Goal: Task Accomplishment & Management: Contribute content

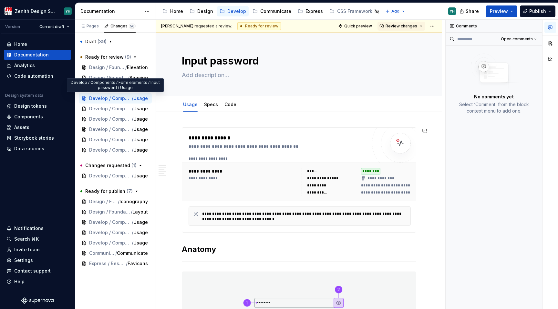
click at [270, 260] on div at bounding box center [299, 262] width 234 height 4
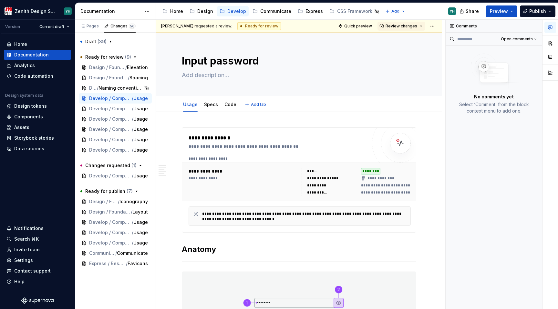
click at [160, 103] on div "Usage Specs Code Add tab" at bounding box center [299, 104] width 286 height 16
click at [164, 75] on div "Input password Edit header" at bounding box center [299, 65] width 286 height 64
click at [113, 98] on span "Develop / Components / Form elements / Input password" at bounding box center [106, 98] width 34 height 6
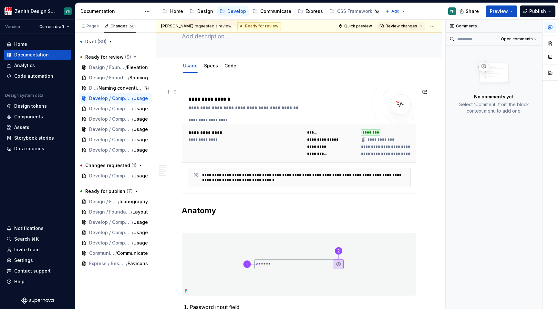
scroll to position [20, 0]
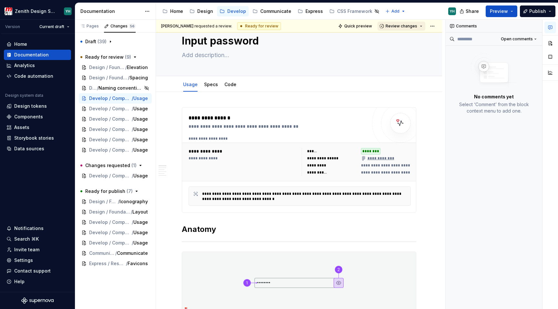
click at [417, 23] on button "Review changes" at bounding box center [401, 26] width 48 height 9
click at [408, 33] on div "Approve This page is ready to publish. Request changes Submit feedback to be ad…" at bounding box center [420, 49] width 83 height 35
click at [403, 39] on div "Approve" at bounding box center [418, 38] width 56 height 6
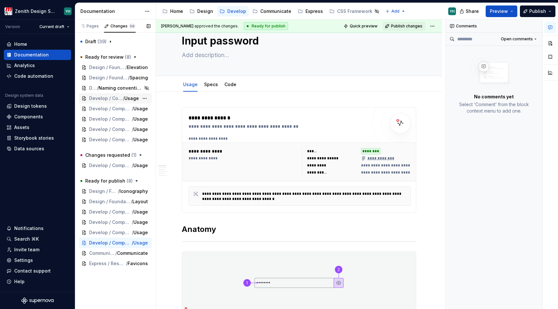
click at [115, 99] on span "Develop / Components / Form elements / Input text" at bounding box center [106, 98] width 34 height 6
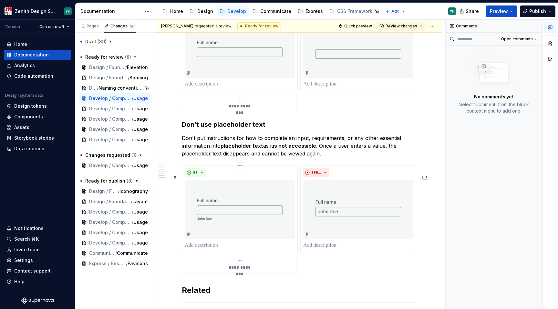
scroll to position [943, 0]
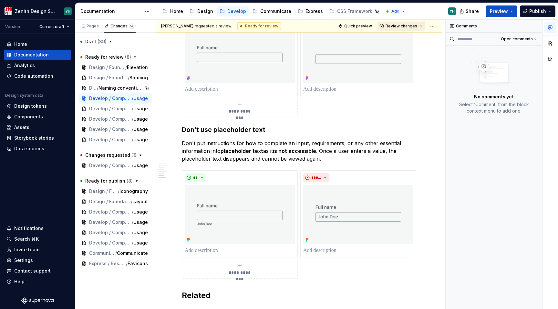
click at [412, 29] on button "Review changes" at bounding box center [401, 26] width 48 height 9
click at [410, 38] on div "Approve" at bounding box center [418, 38] width 56 height 6
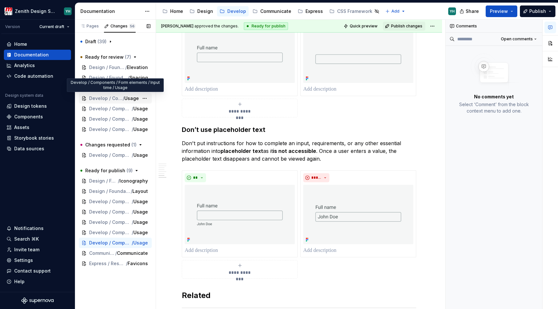
click at [124, 102] on div "Develop / Components / Form elements / Input time / Usage" at bounding box center [115, 98] width 73 height 10
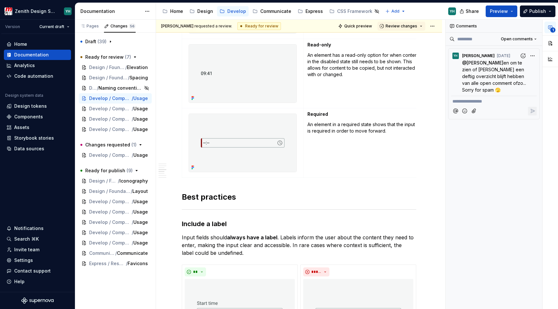
scroll to position [589, 0]
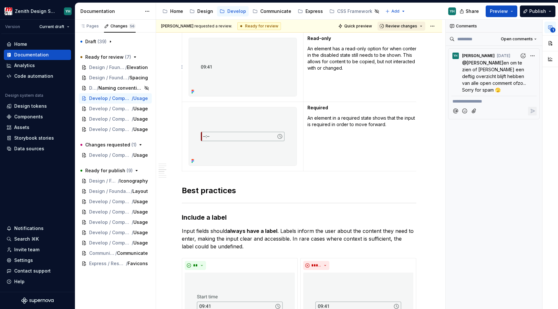
click at [404, 28] on span "Review changes" at bounding box center [401, 26] width 32 height 5
click at [403, 38] on div "Approve" at bounding box center [418, 38] width 56 height 6
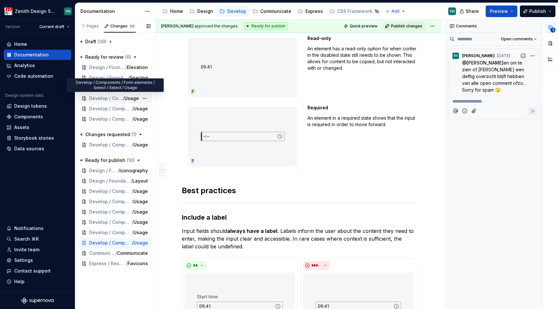
click at [117, 100] on span "Develop / Components / Form elements / Select / Select" at bounding box center [106, 98] width 34 height 6
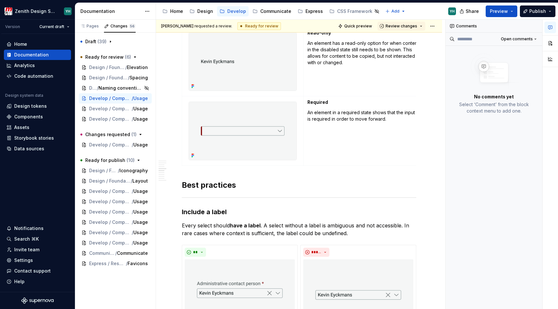
scroll to position [798, 0]
click at [398, 26] on span "Review changes" at bounding box center [401, 26] width 32 height 5
click at [398, 40] on div "Approve" at bounding box center [418, 38] width 56 height 6
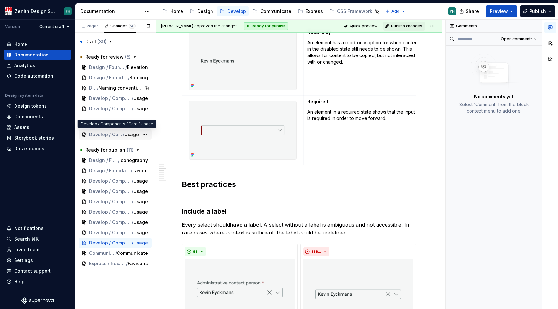
click at [112, 137] on span "Develop / Components / Card" at bounding box center [106, 134] width 34 height 6
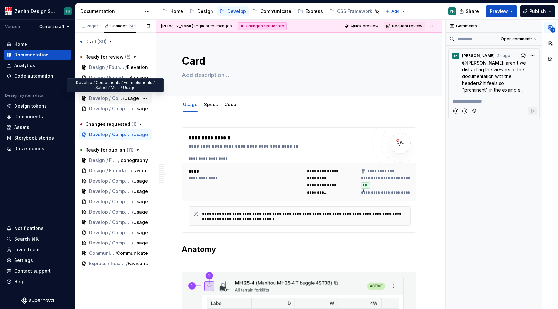
click at [117, 96] on span "Develop / Components / Form elements / Select / Multi" at bounding box center [106, 98] width 34 height 6
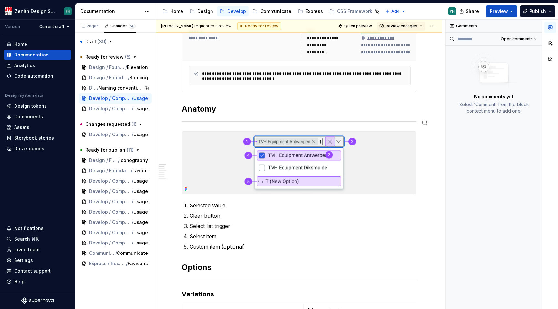
scroll to position [153, 0]
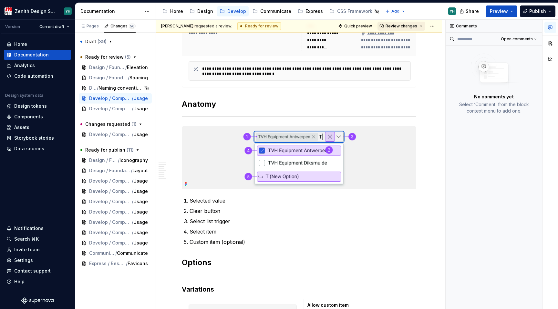
click at [402, 26] on span "Review changes" at bounding box center [401, 26] width 32 height 5
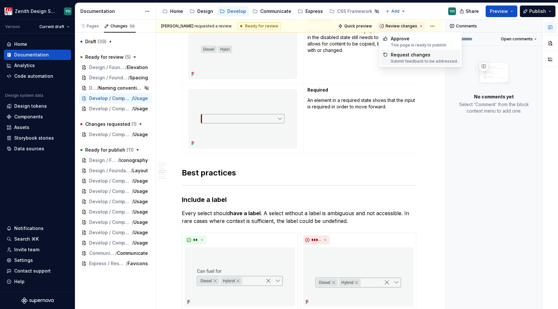
scroll to position [810, 0]
click at [400, 37] on div "Approve" at bounding box center [418, 38] width 56 height 6
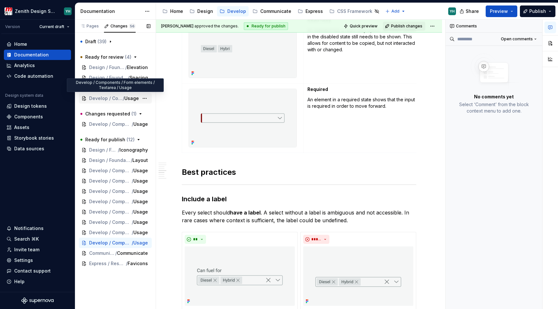
click at [105, 97] on span "Develop / Components / Form elements / Textarea" at bounding box center [106, 98] width 34 height 6
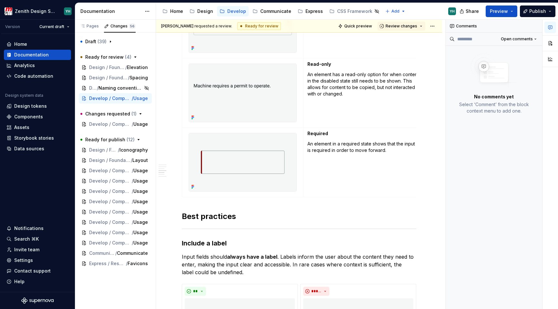
scroll to position [570, 0]
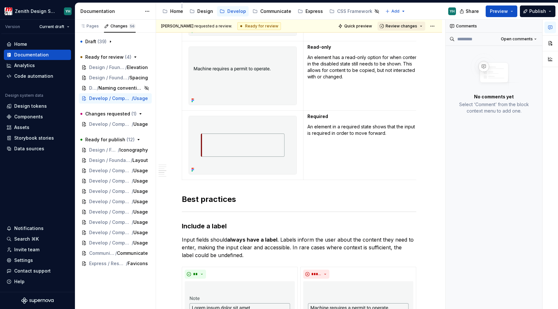
click at [399, 26] on span "Review changes" at bounding box center [401, 26] width 32 height 5
click at [395, 38] on div "Approve" at bounding box center [418, 38] width 56 height 6
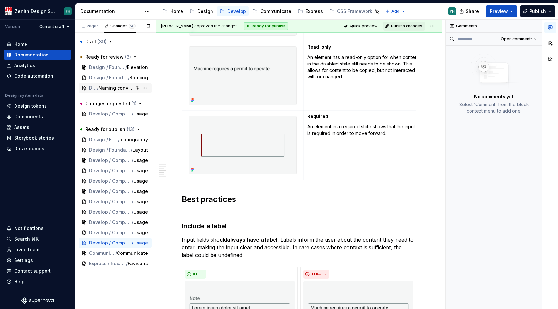
click at [102, 88] on span "Naming conventions" at bounding box center [115, 88] width 35 height 6
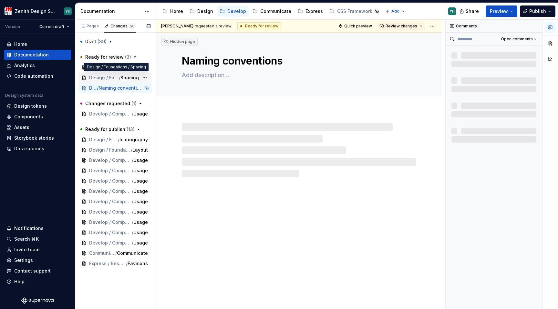
click at [105, 75] on span "Design / Foundations" at bounding box center [104, 78] width 30 height 6
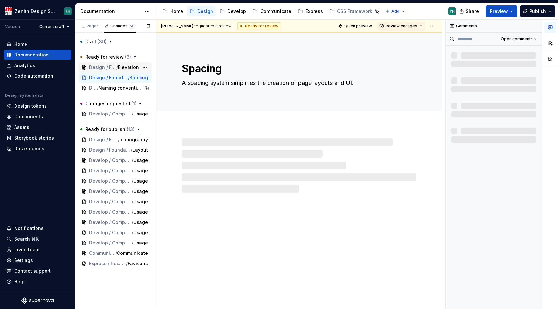
click at [105, 65] on span "Design / Foundations" at bounding box center [102, 67] width 27 height 6
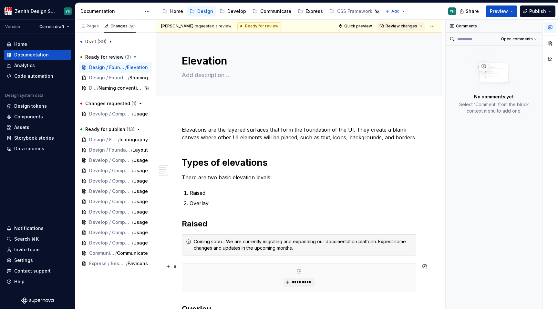
type textarea "*"
